Goal: Transaction & Acquisition: Book appointment/travel/reservation

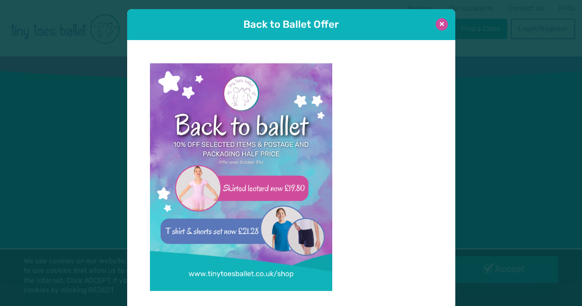
click at [440, 21] on button at bounding box center [442, 24] width 12 height 12
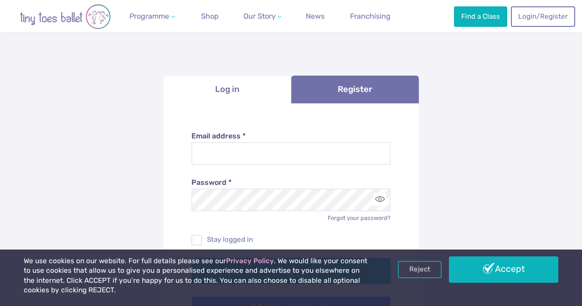
scroll to position [57, 0]
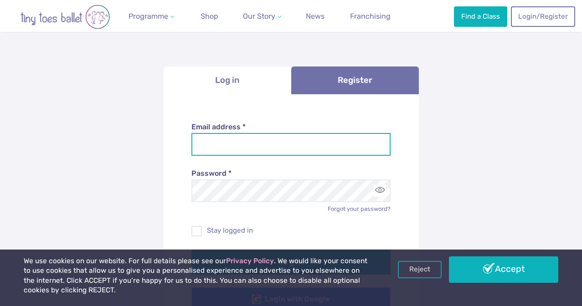
click at [254, 151] on input "Email address *" at bounding box center [291, 144] width 199 height 23
type input "**********"
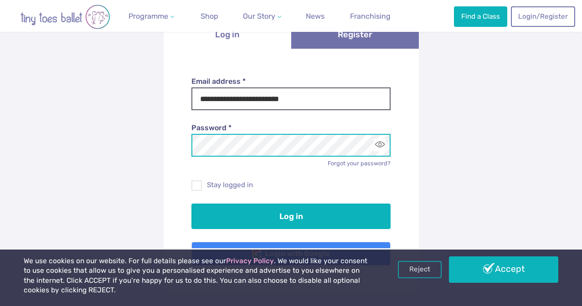
scroll to position [126, 0]
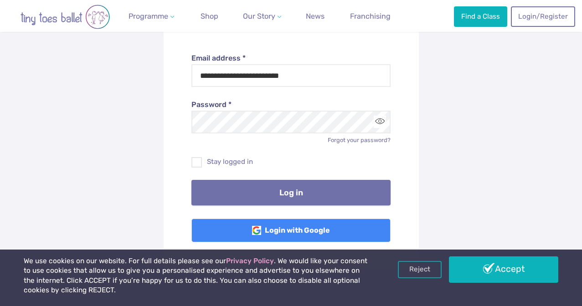
click at [296, 192] on button "Log in" at bounding box center [291, 193] width 199 height 26
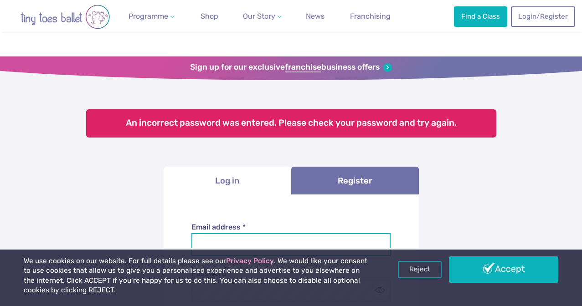
scroll to position [90, 0]
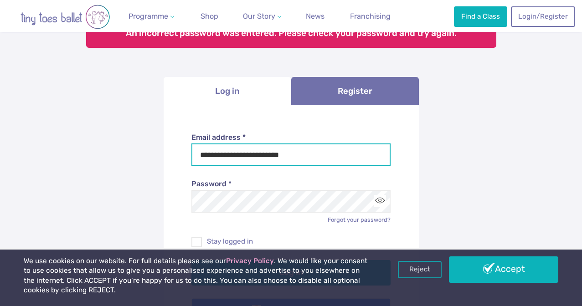
type input "**********"
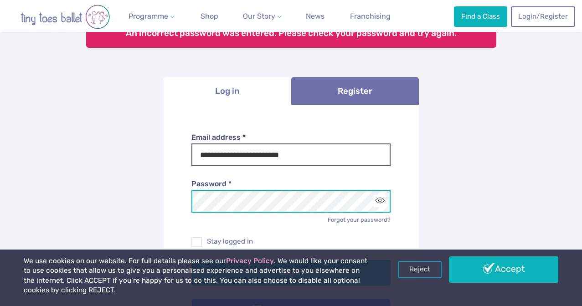
click at [291, 271] on button "Log in" at bounding box center [291, 273] width 199 height 26
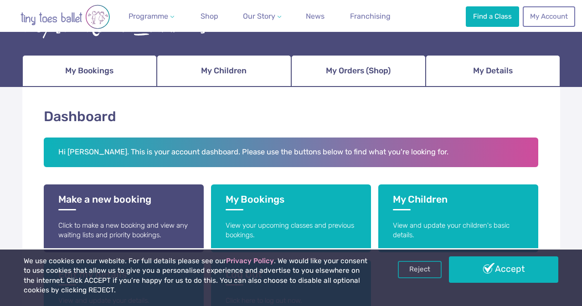
scroll to position [91, 0]
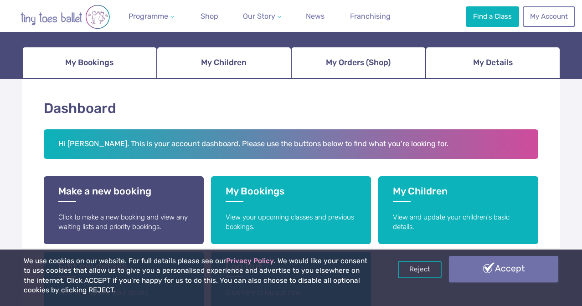
click at [473, 274] on link "Accept" at bounding box center [503, 269] width 109 height 26
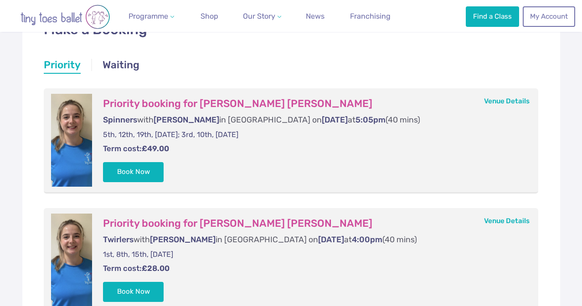
scroll to position [168, 0]
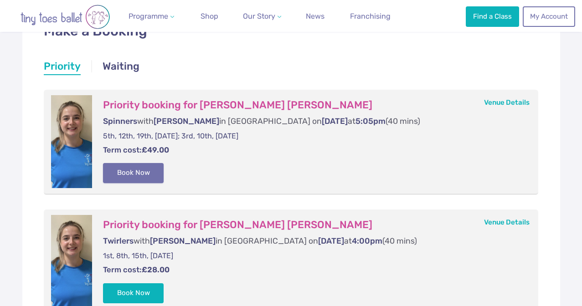
click at [140, 170] on button "Book Now" at bounding box center [133, 173] width 61 height 20
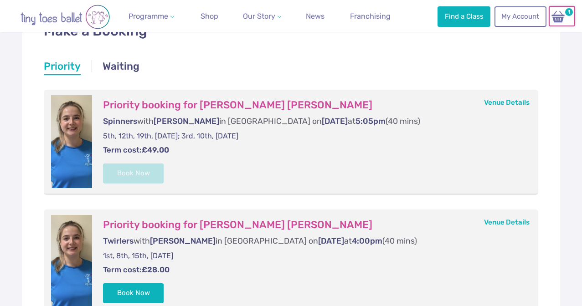
click at [565, 17] on img at bounding box center [558, 16] width 17 height 13
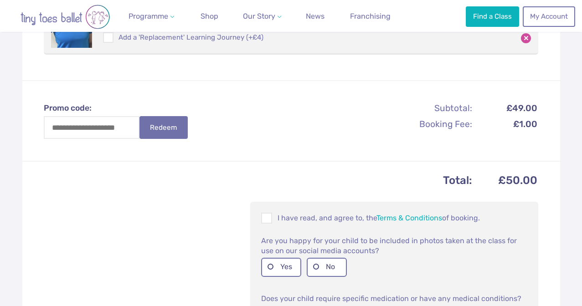
scroll to position [249, 0]
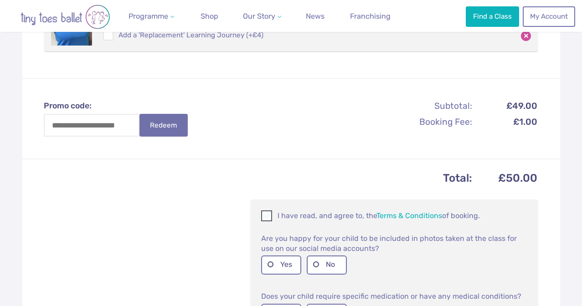
click at [271, 213] on span at bounding box center [267, 217] width 10 height 9
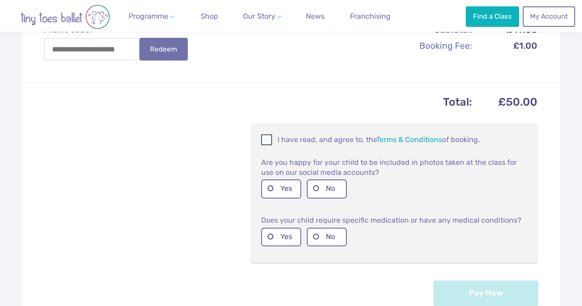
scroll to position [329, 0]
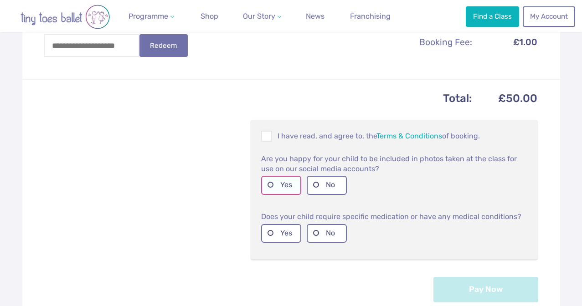
click at [289, 179] on label "Yes" at bounding box center [281, 185] width 40 height 19
click at [320, 234] on label "No" at bounding box center [327, 233] width 40 height 19
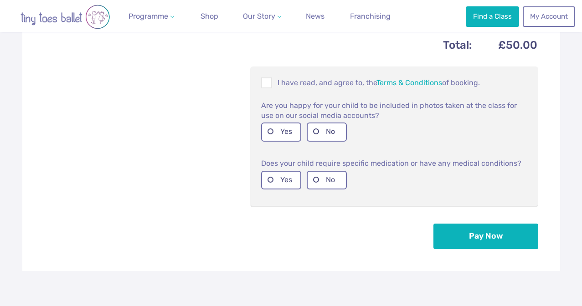
scroll to position [422, 0]
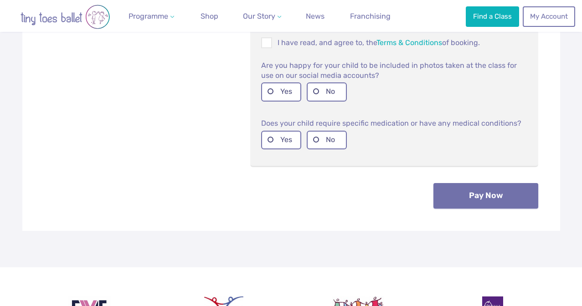
click at [455, 202] on button "Pay Now" at bounding box center [486, 196] width 105 height 26
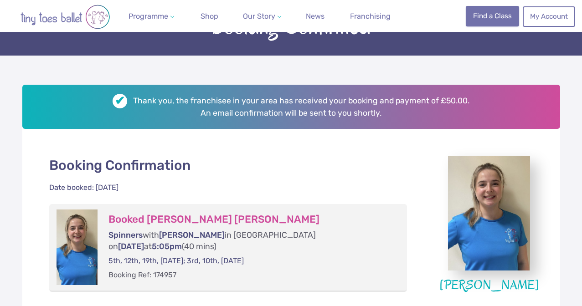
scroll to position [83, 0]
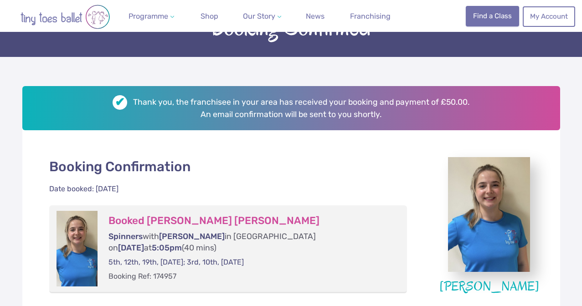
click at [497, 19] on link "Find a Class" at bounding box center [492, 16] width 53 height 20
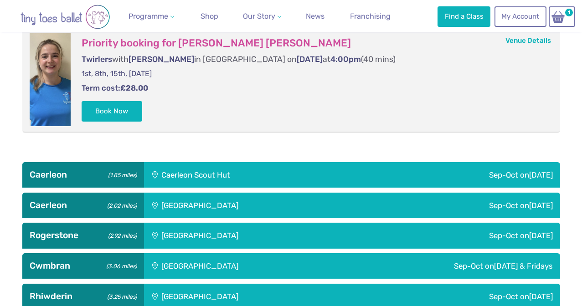
scroll to position [482, 0]
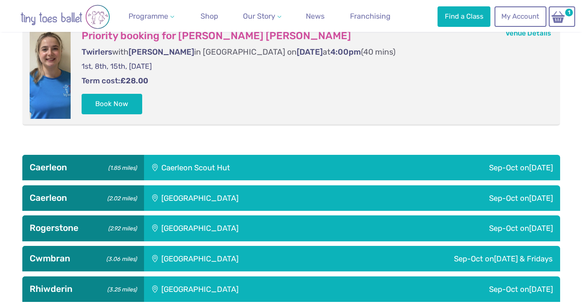
click at [401, 249] on div "Sep-Oct on Wednesday & Fridays" at bounding box center [450, 259] width 219 height 26
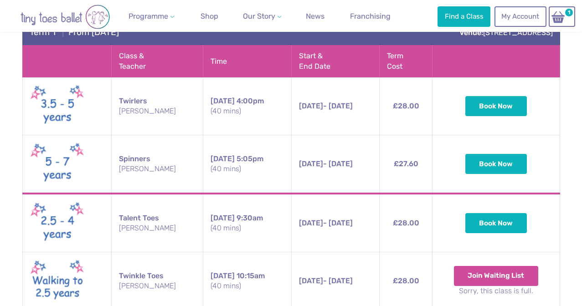
scroll to position [772, 0]
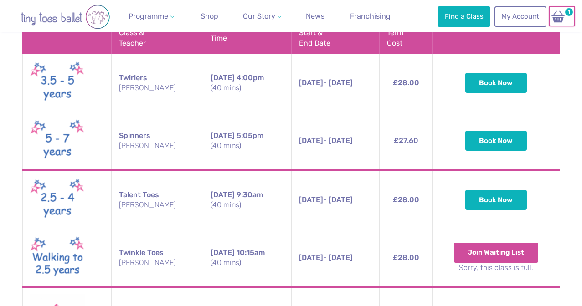
click at [556, 18] on img at bounding box center [558, 16] width 17 height 13
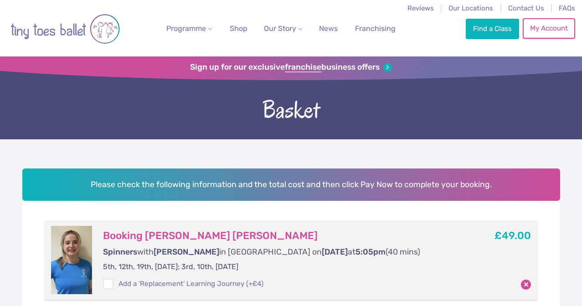
click at [556, 29] on link "My Account" at bounding box center [549, 28] width 52 height 20
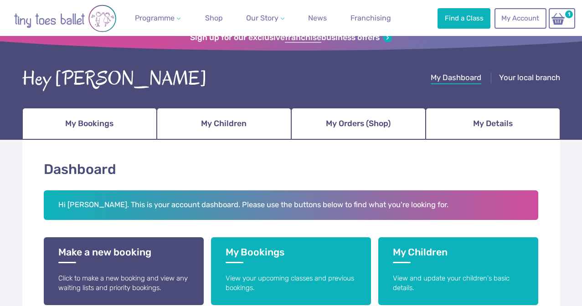
scroll to position [105, 0]
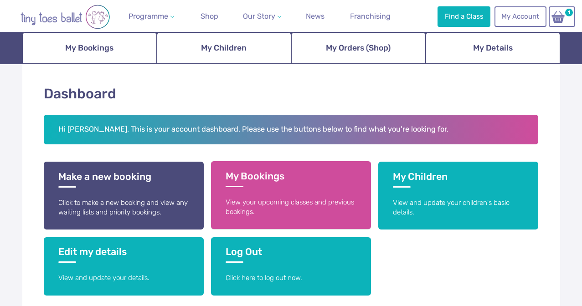
click at [273, 198] on p "View your upcoming classes and previous bookings." at bounding box center [291, 208] width 131 height 20
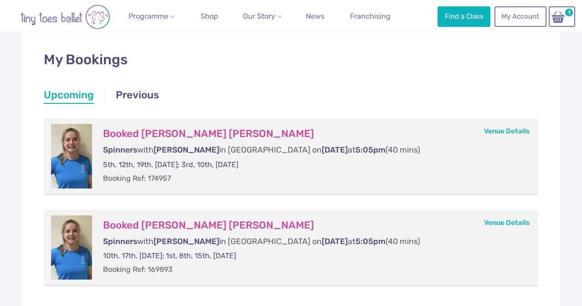
scroll to position [142, 0]
